Goal: Information Seeking & Learning: Learn about a topic

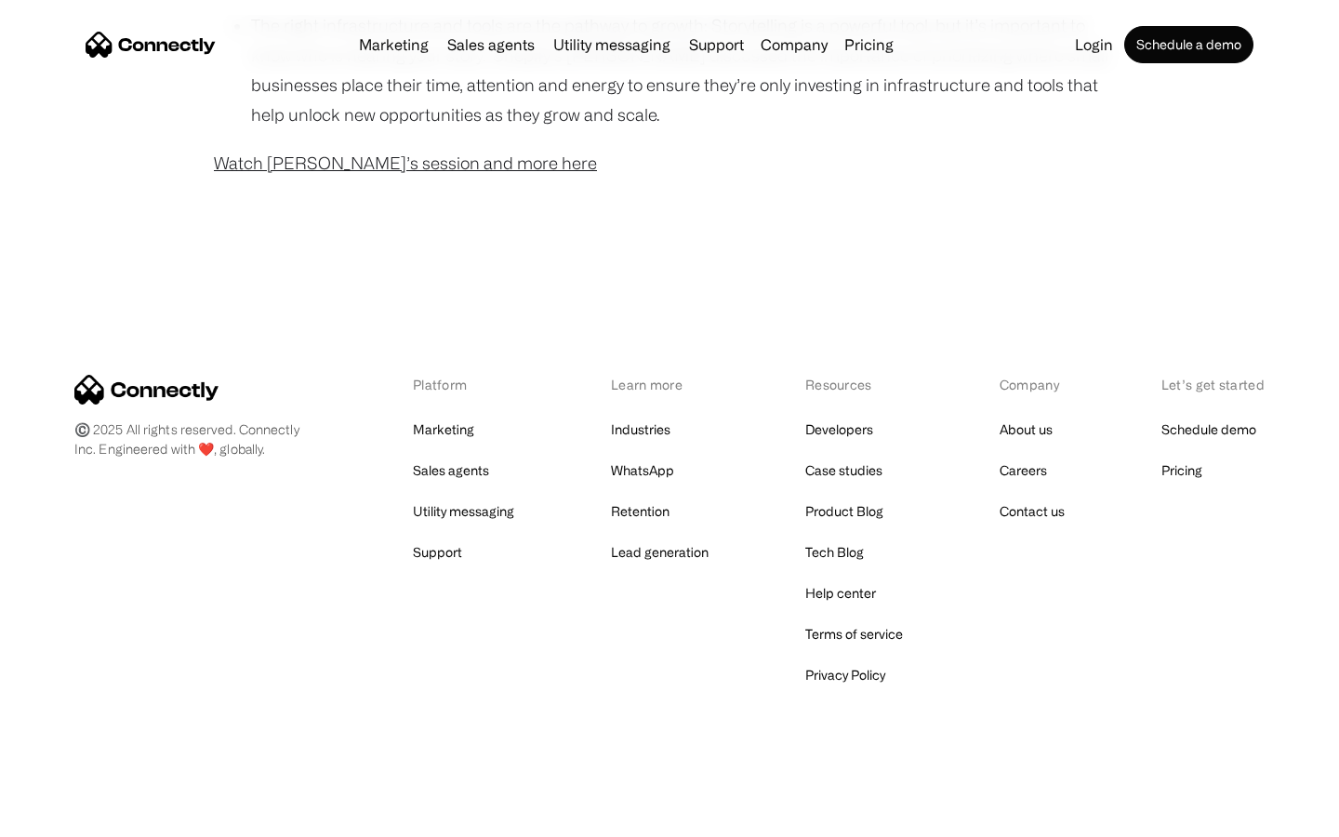
scroll to position [1508, 0]
